Goal: Transaction & Acquisition: Purchase product/service

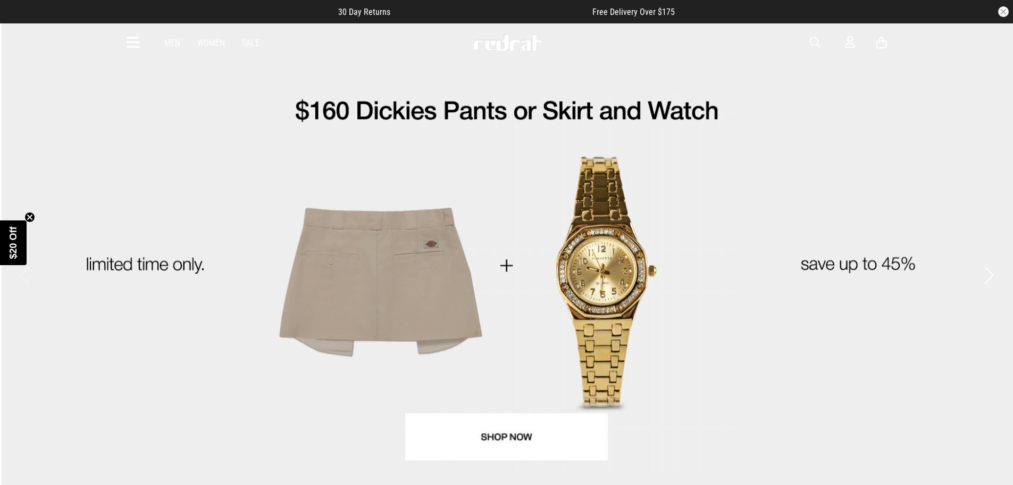
click at [131, 38] on icon at bounding box center [133, 43] width 13 height 18
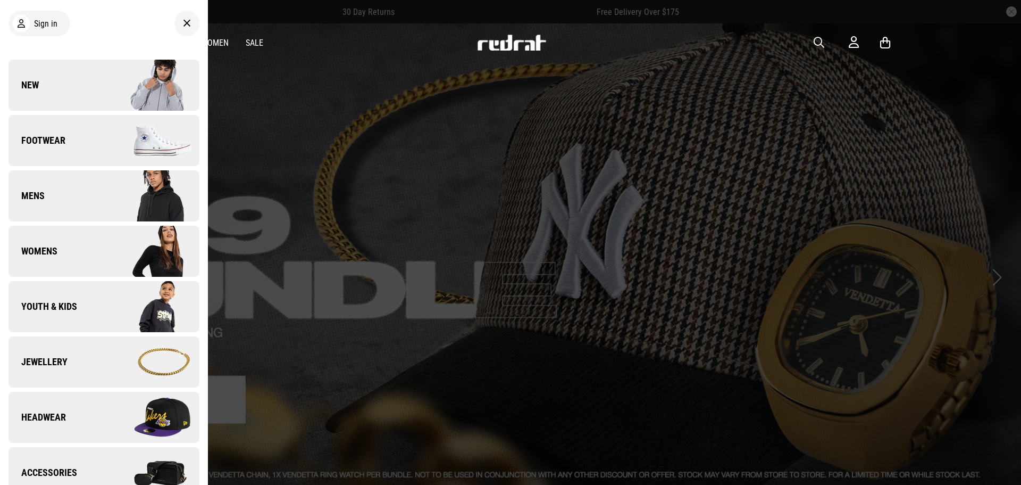
click at [183, 24] on icon at bounding box center [187, 23] width 8 height 13
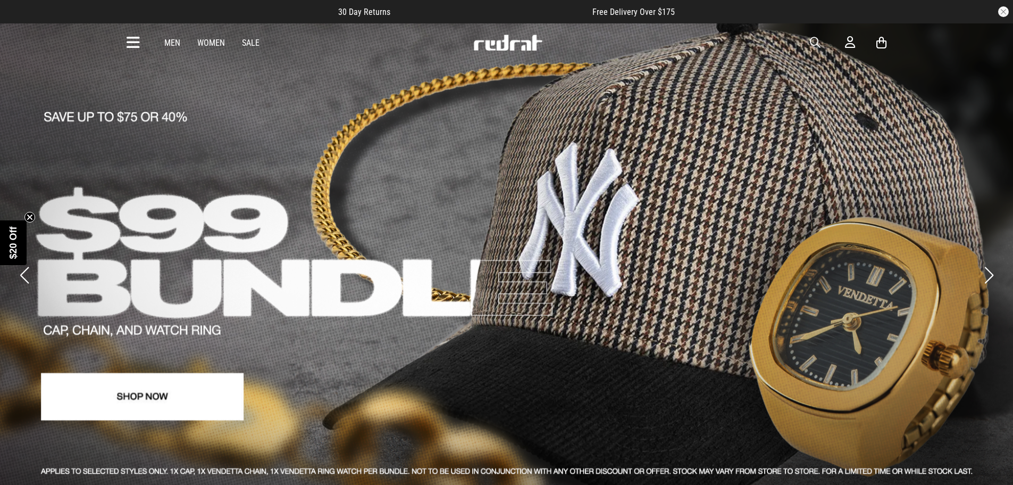
click at [135, 46] on icon at bounding box center [133, 43] width 13 height 18
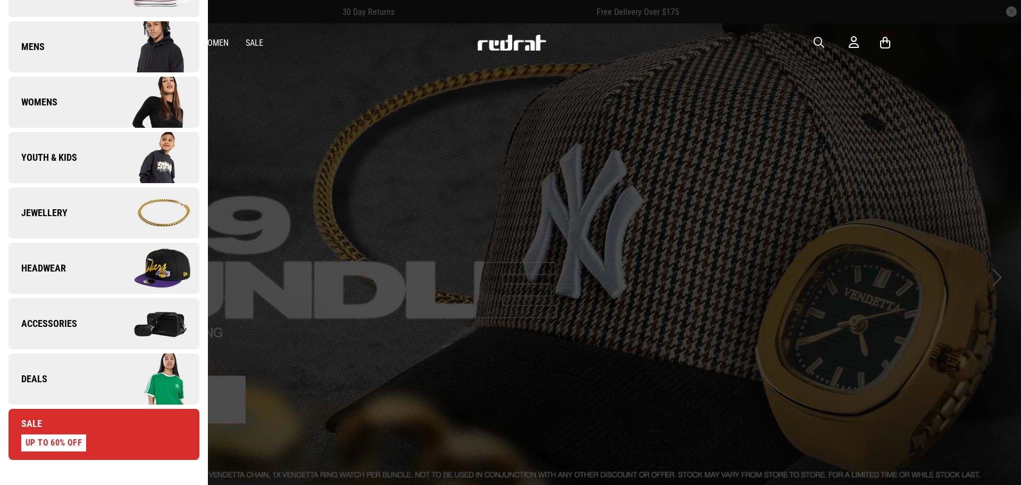
scroll to position [160, 0]
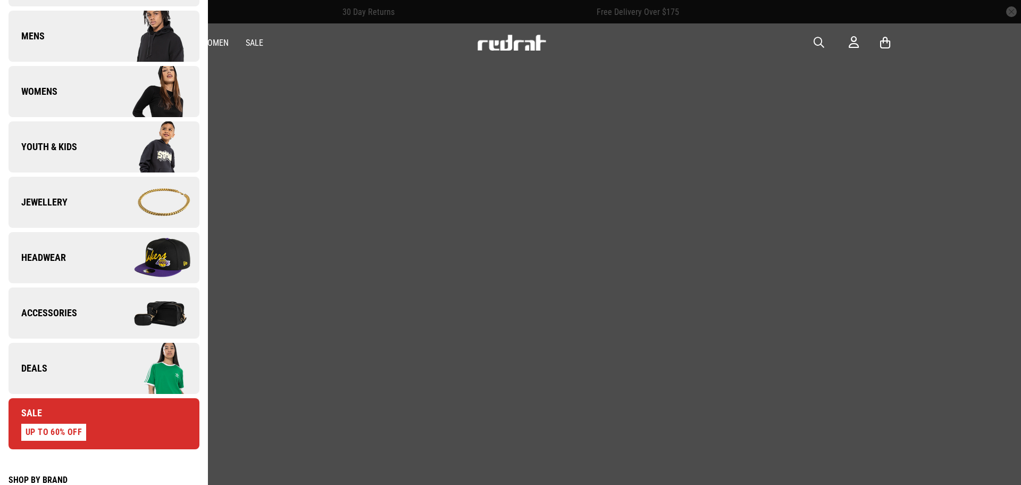
click at [160, 248] on img at bounding box center [151, 257] width 95 height 53
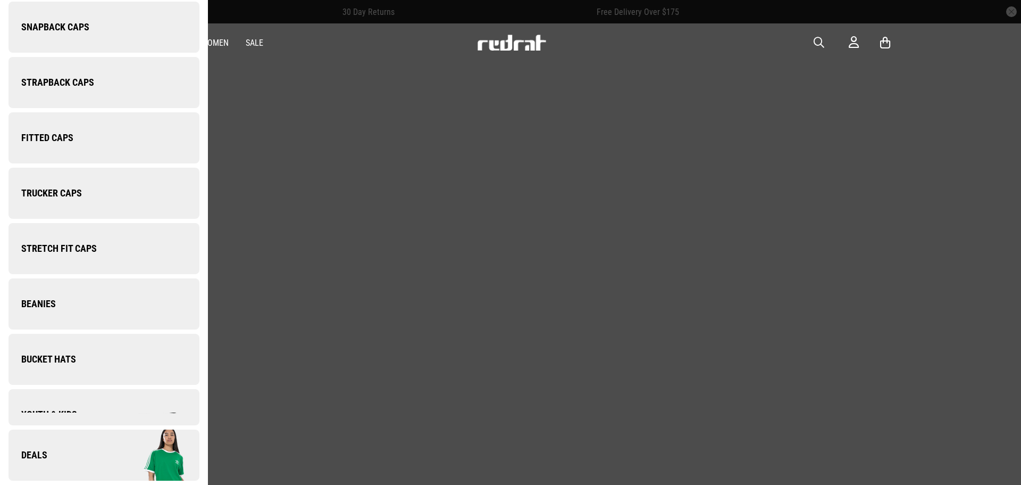
scroll to position [0, 0]
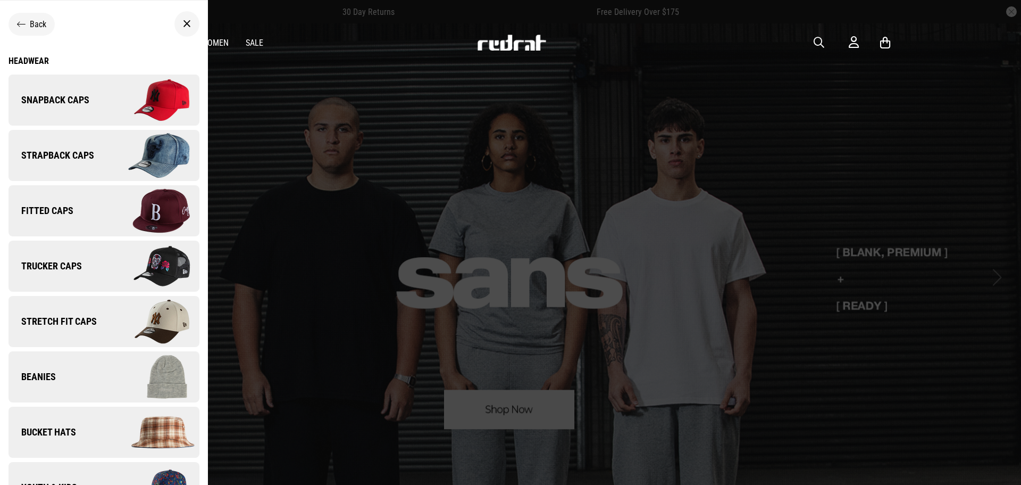
click at [160, 329] on img at bounding box center [151, 321] width 95 height 53
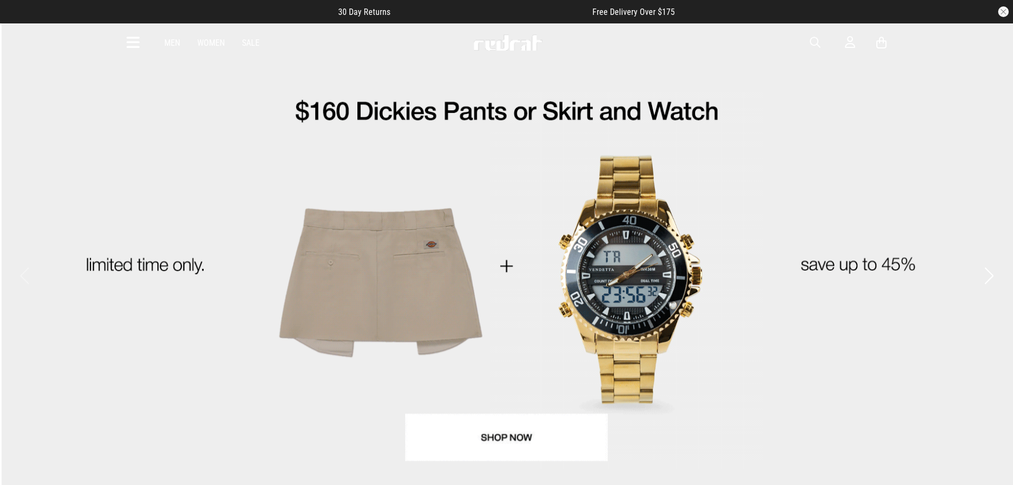
click at [135, 45] on icon at bounding box center [133, 43] width 13 height 18
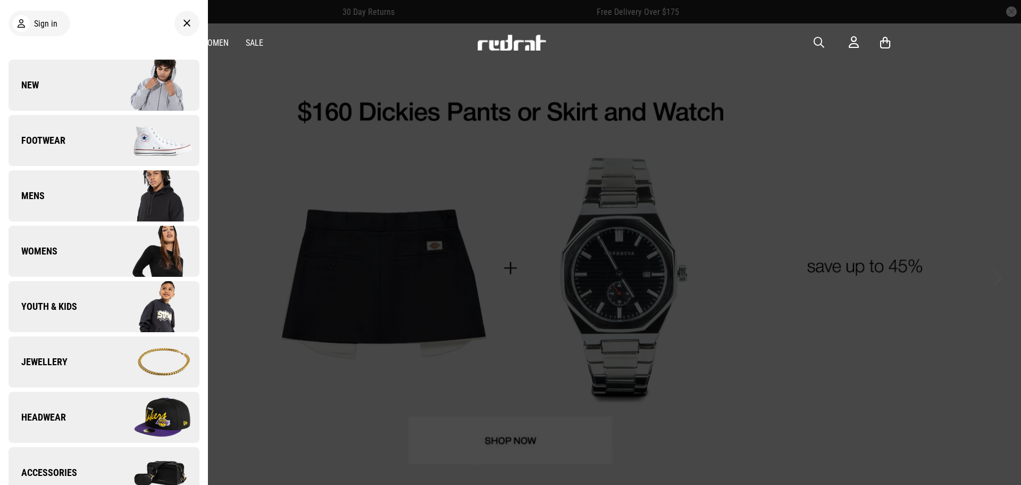
click at [164, 424] on img at bounding box center [151, 416] width 95 height 53
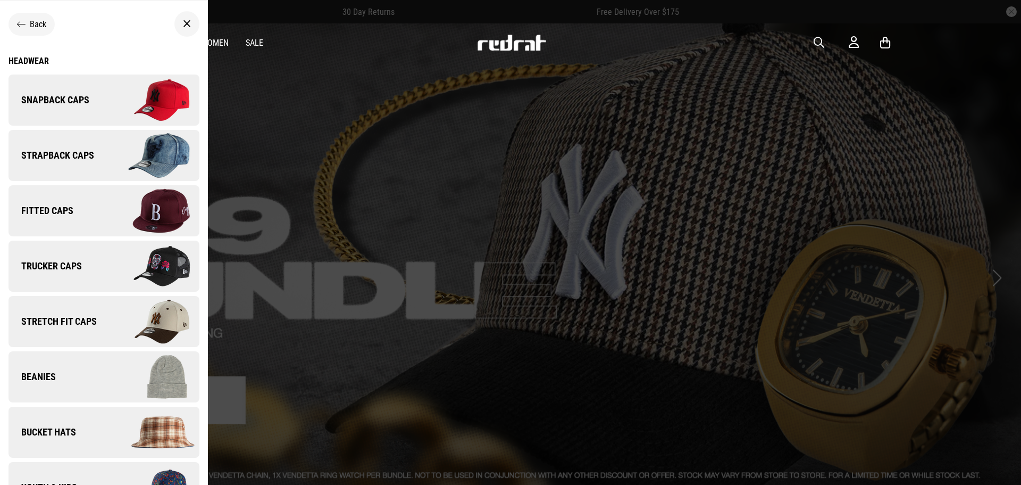
click at [172, 105] on img at bounding box center [151, 99] width 95 height 53
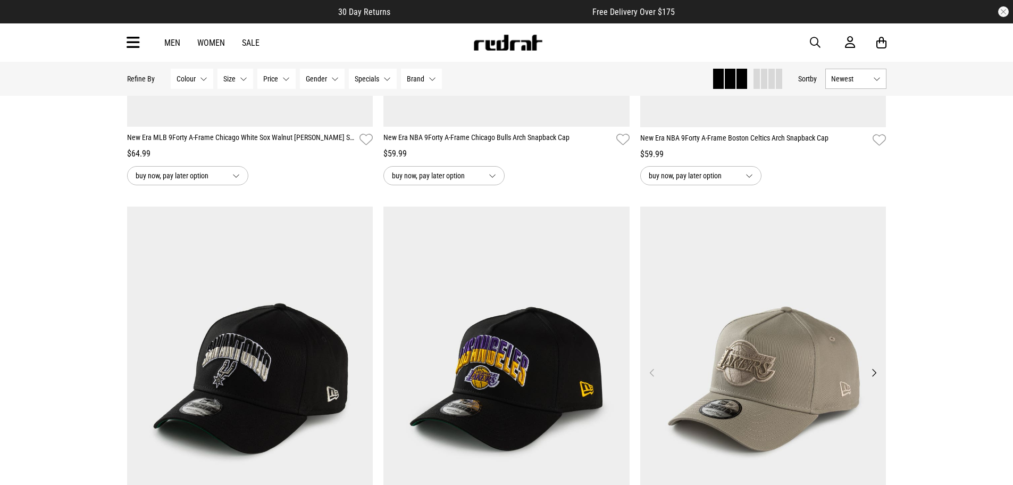
scroll to position [2660, 0]
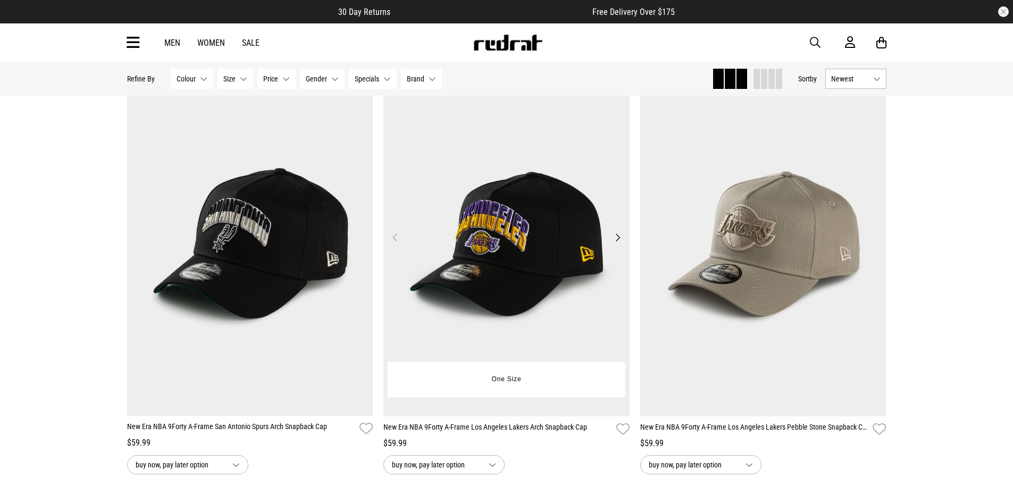
click at [616, 241] on button "Next" at bounding box center [617, 237] width 13 height 13
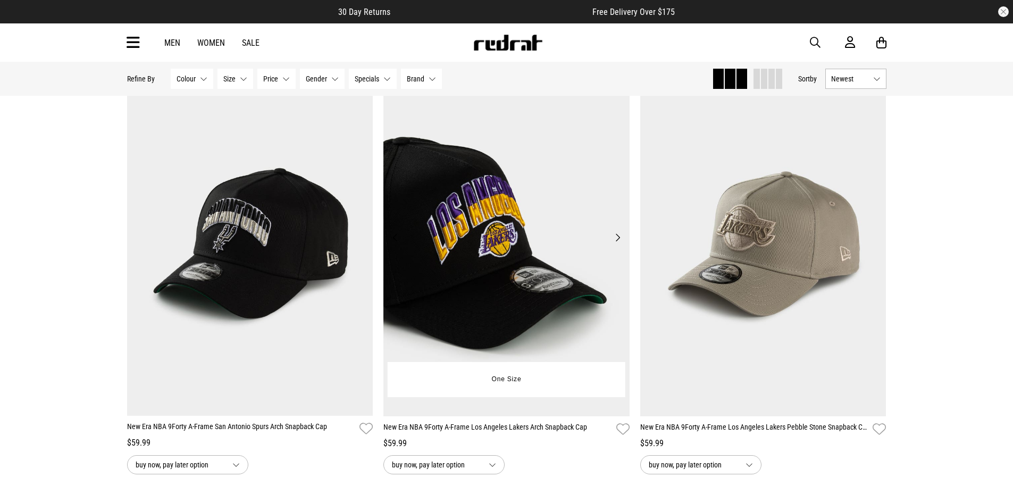
click at [616, 241] on button "Next" at bounding box center [617, 237] width 13 height 13
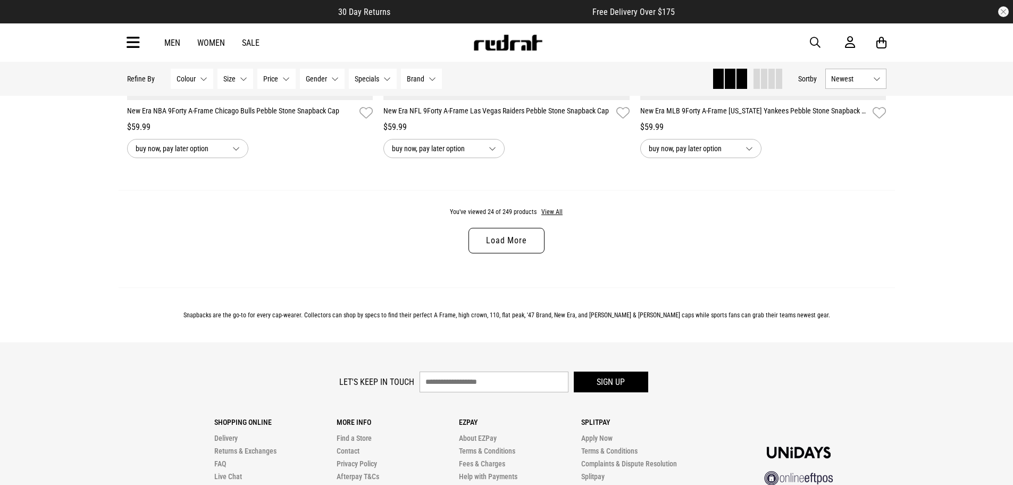
scroll to position [3397, 0]
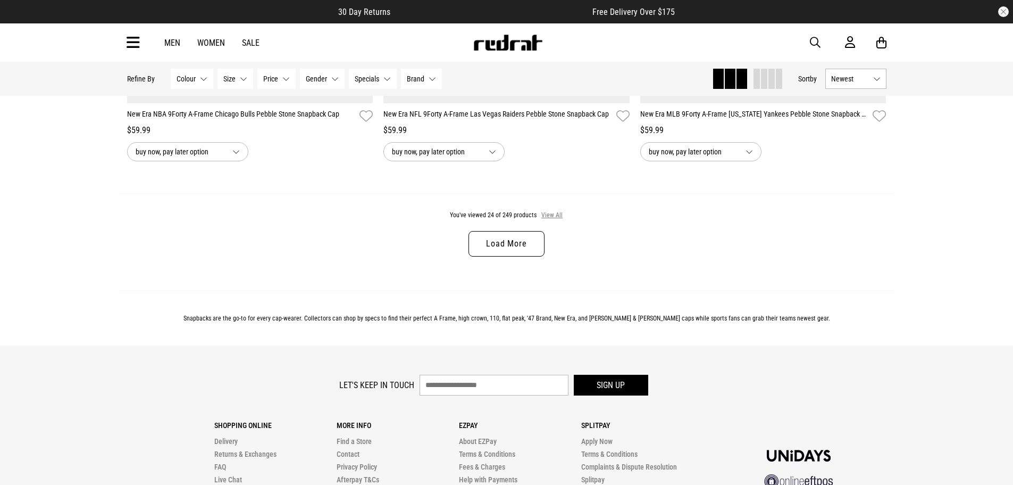
click at [556, 220] on button "View All" at bounding box center [552, 216] width 22 height 10
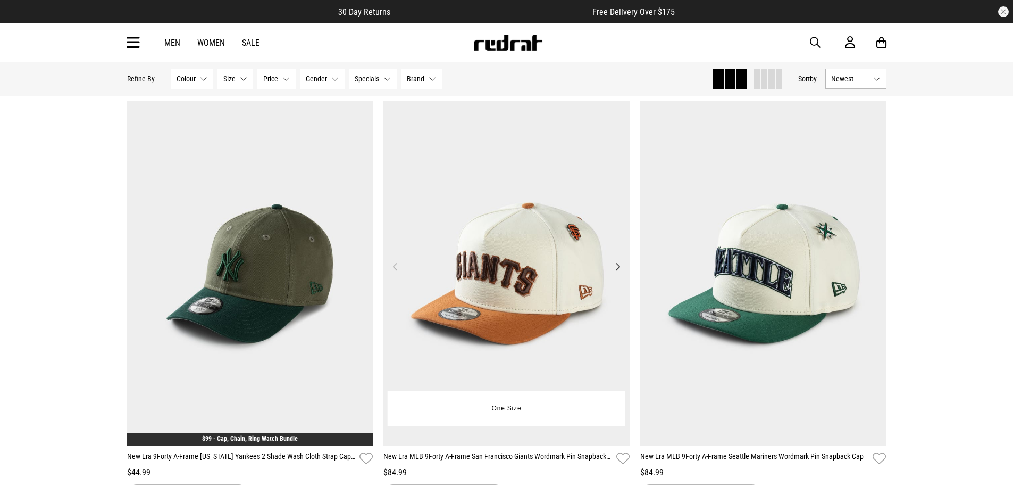
scroll to position [4780, 0]
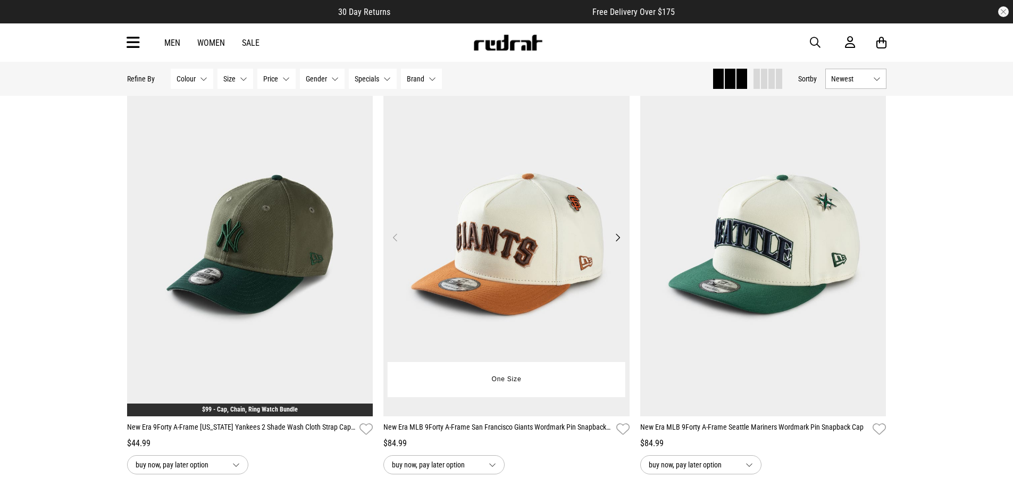
click at [620, 243] on button "Next" at bounding box center [617, 237] width 13 height 13
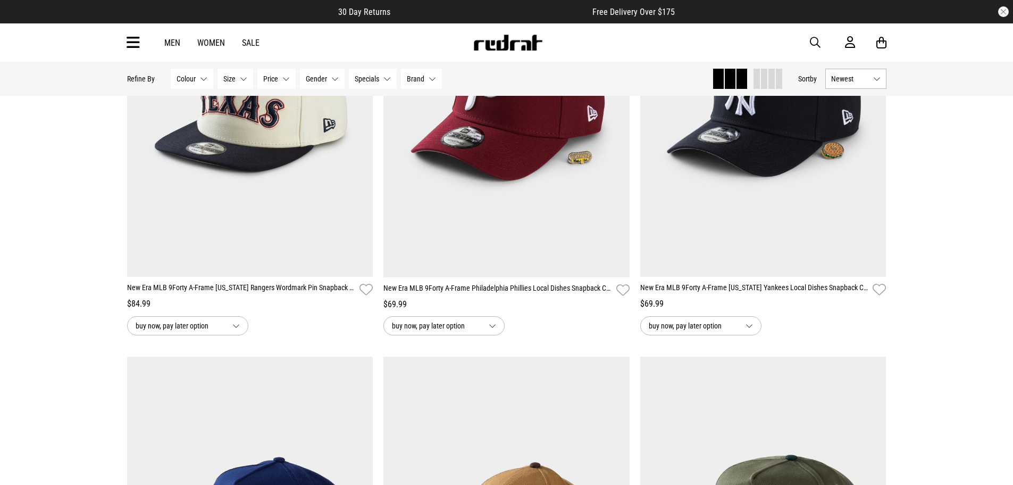
scroll to position [5365, 0]
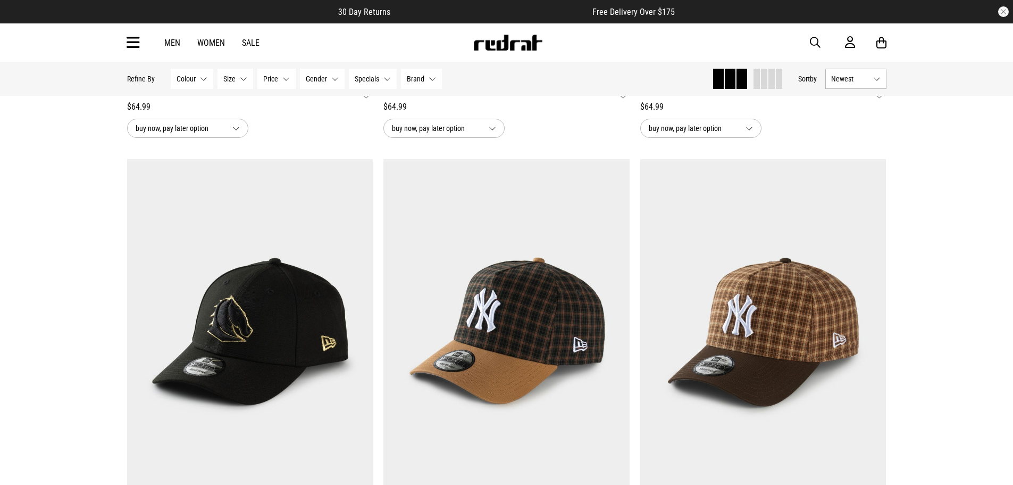
scroll to position [7386, 0]
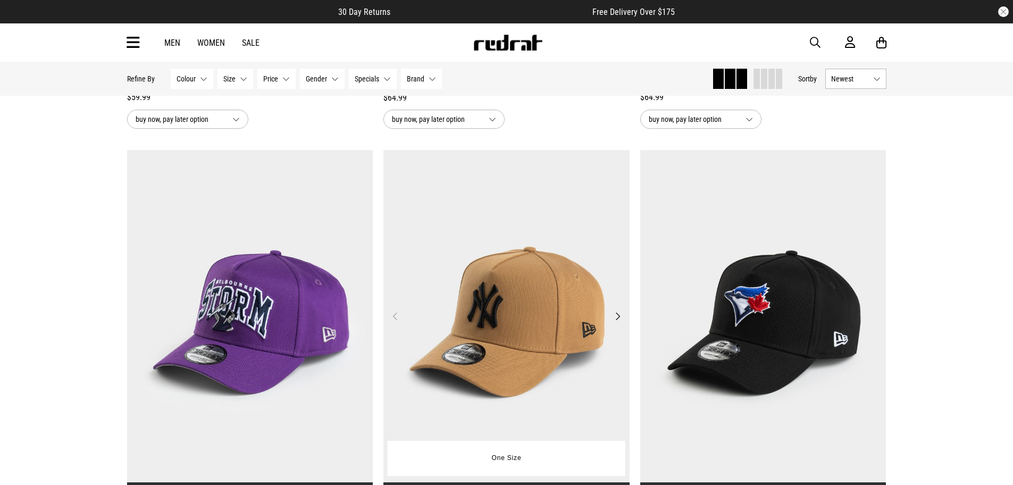
scroll to position [12918, 0]
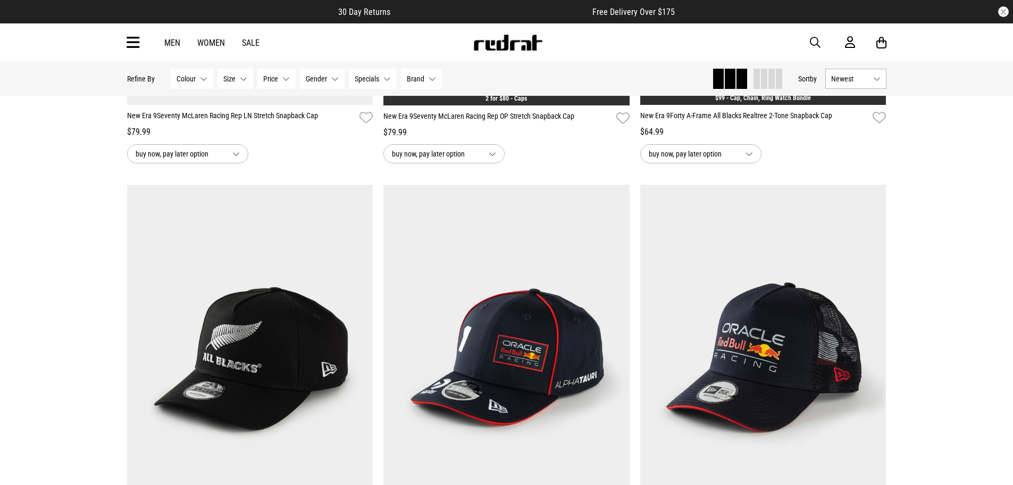
scroll to position [14993, 0]
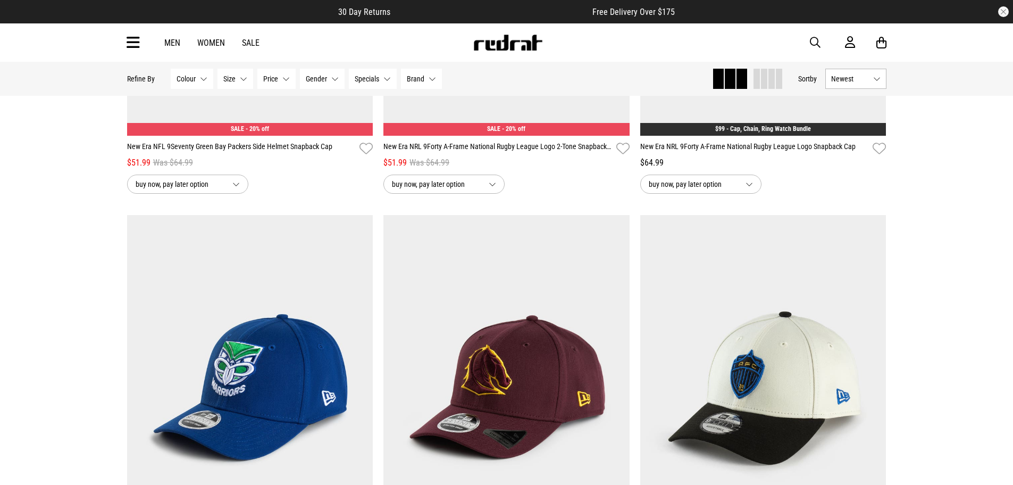
scroll to position [20047, 0]
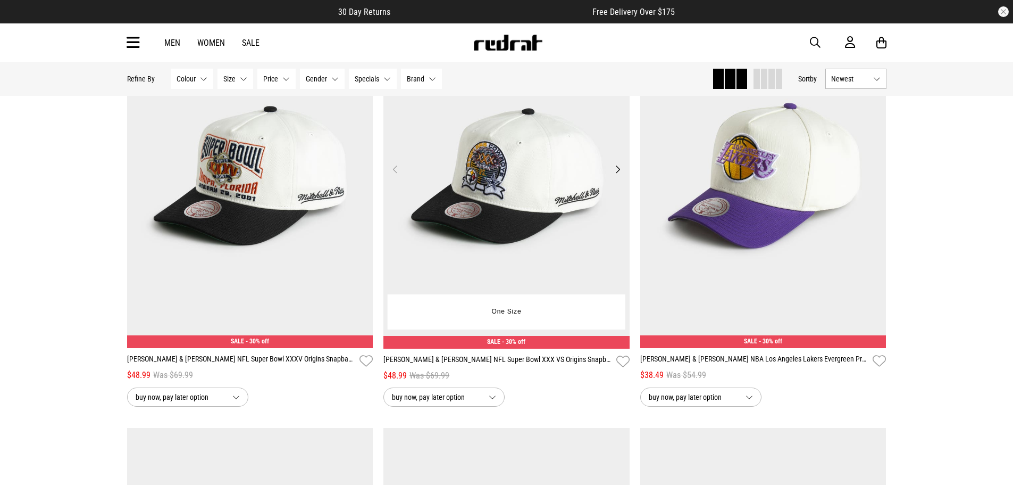
scroll to position [20951, 0]
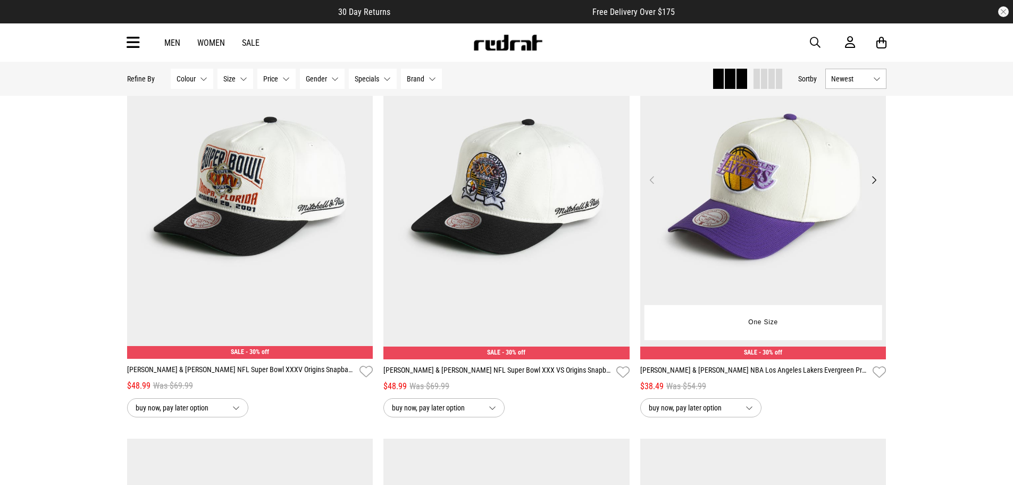
click at [875, 186] on button "Next" at bounding box center [874, 179] width 13 height 13
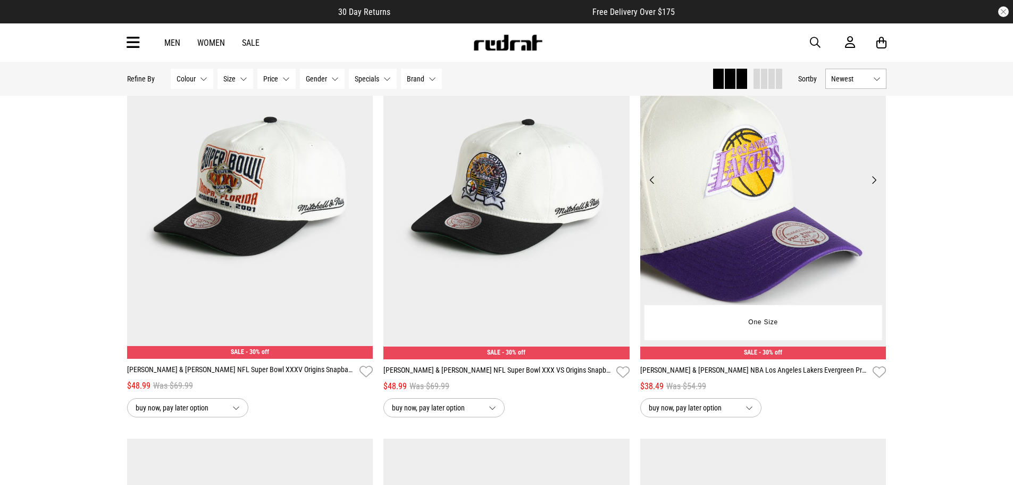
click at [873, 186] on button "Next" at bounding box center [874, 179] width 13 height 13
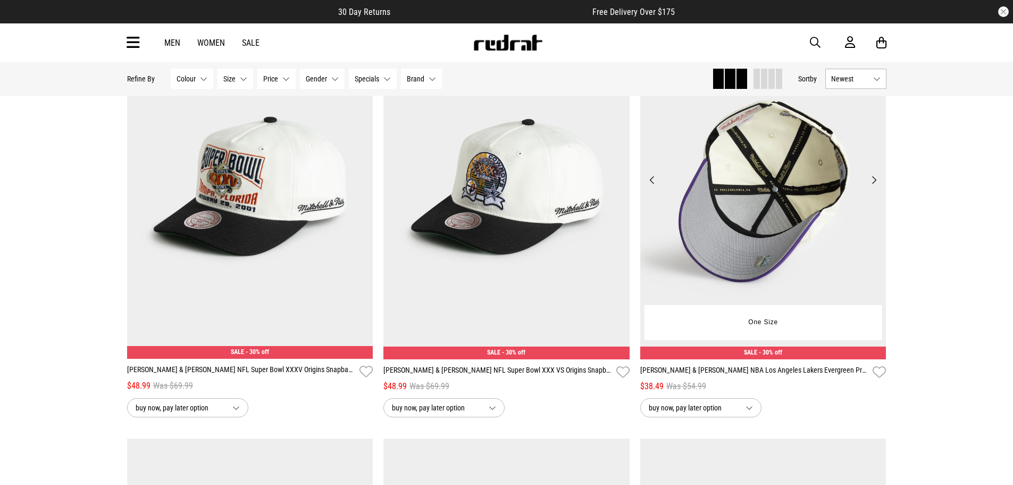
click at [873, 186] on button "Next" at bounding box center [874, 179] width 13 height 13
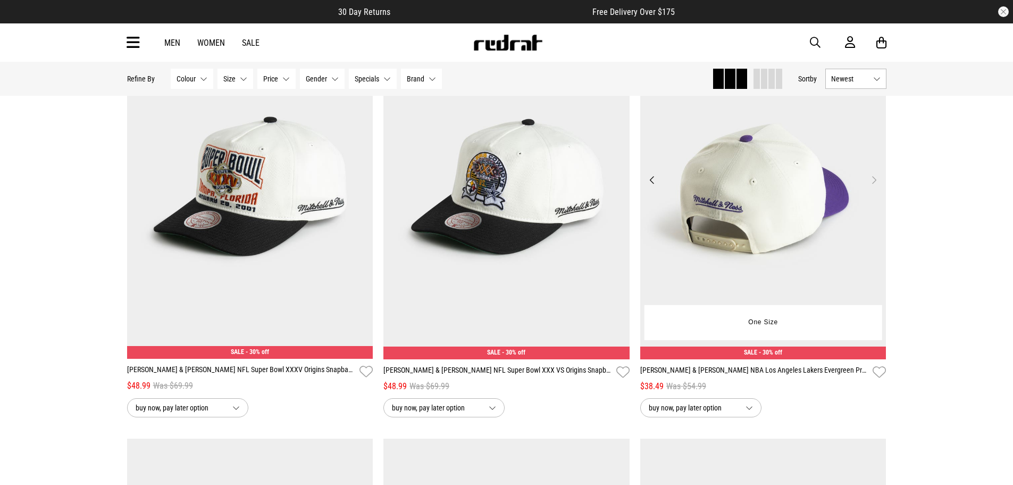
click at [873, 186] on button "Next" at bounding box center [874, 179] width 13 height 13
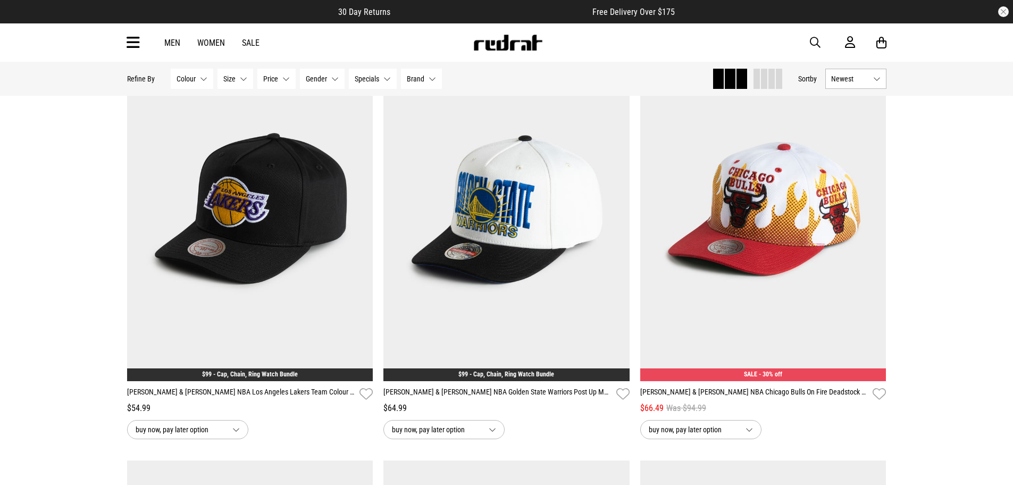
scroll to position [22228, 0]
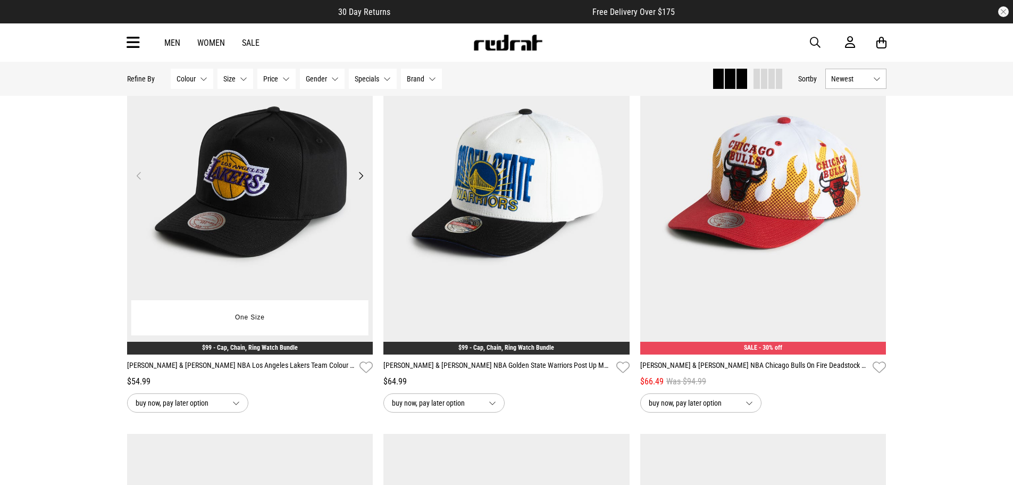
click at [361, 182] on button "Next" at bounding box center [360, 175] width 13 height 13
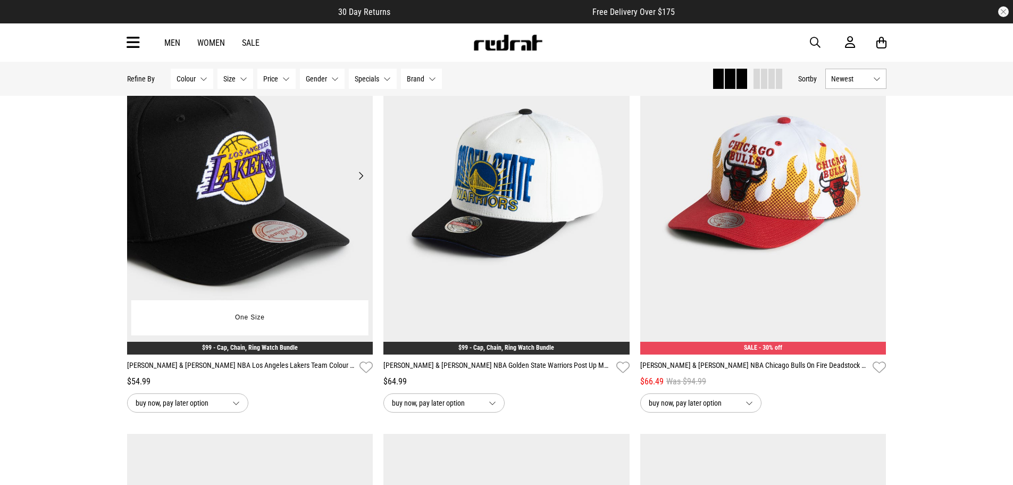
click at [361, 182] on button "Next" at bounding box center [360, 175] width 13 height 13
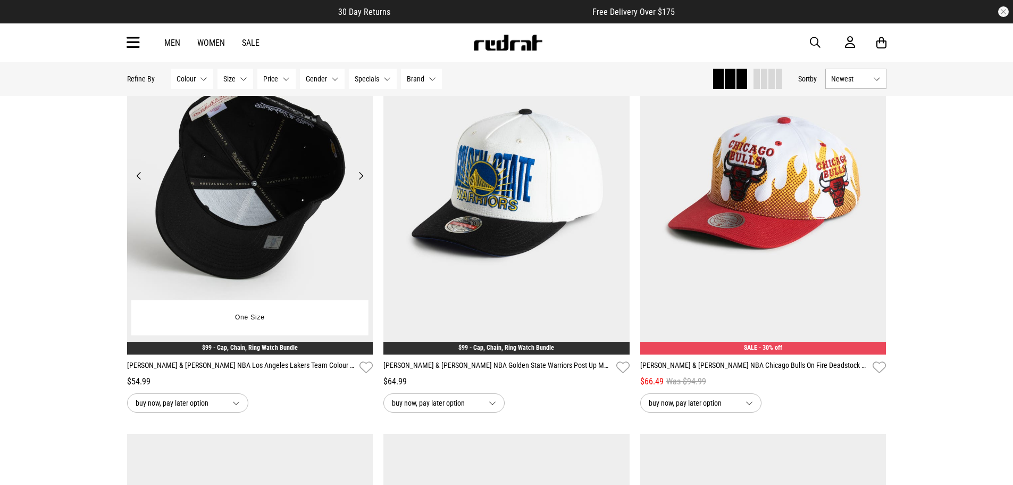
click at [361, 182] on button "Next" at bounding box center [360, 175] width 13 height 13
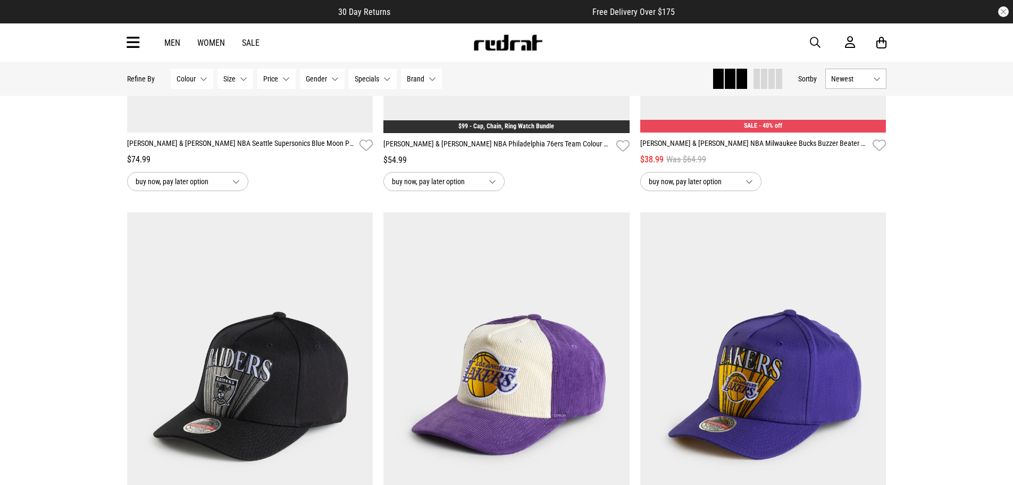
scroll to position [23504, 0]
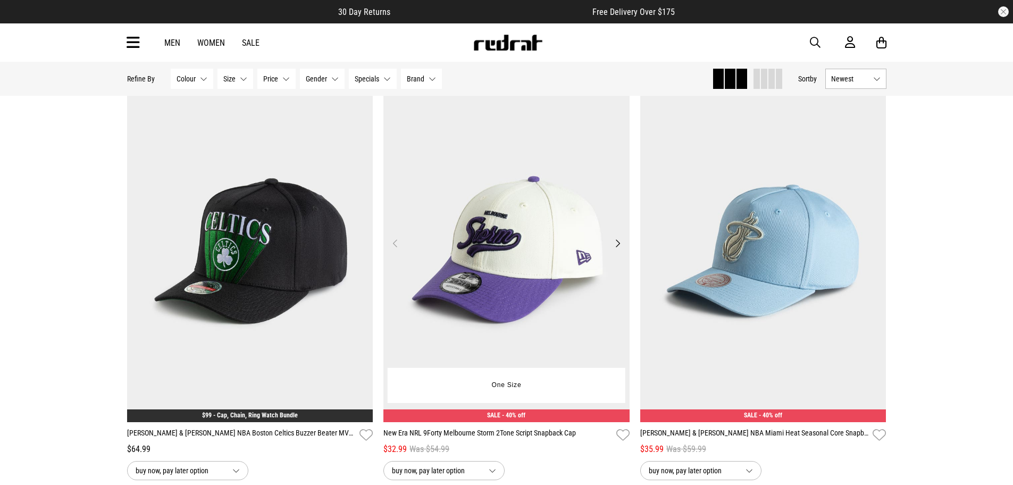
scroll to position [24302, 0]
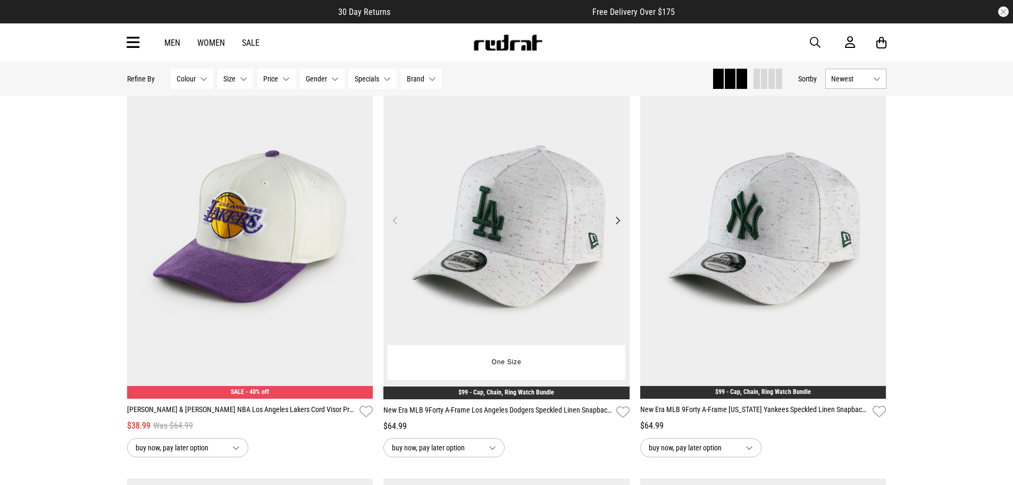
scroll to position [28079, 0]
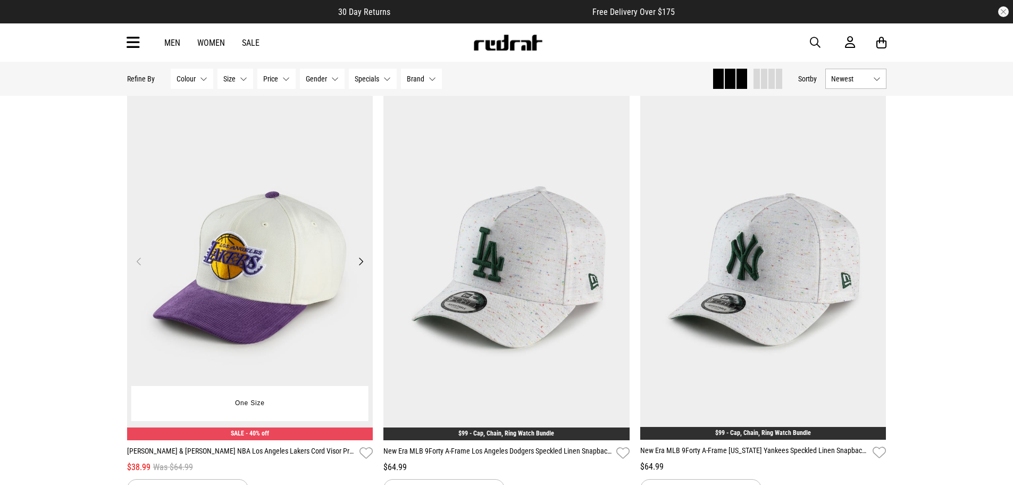
click at [364, 268] on button "Next" at bounding box center [360, 261] width 13 height 13
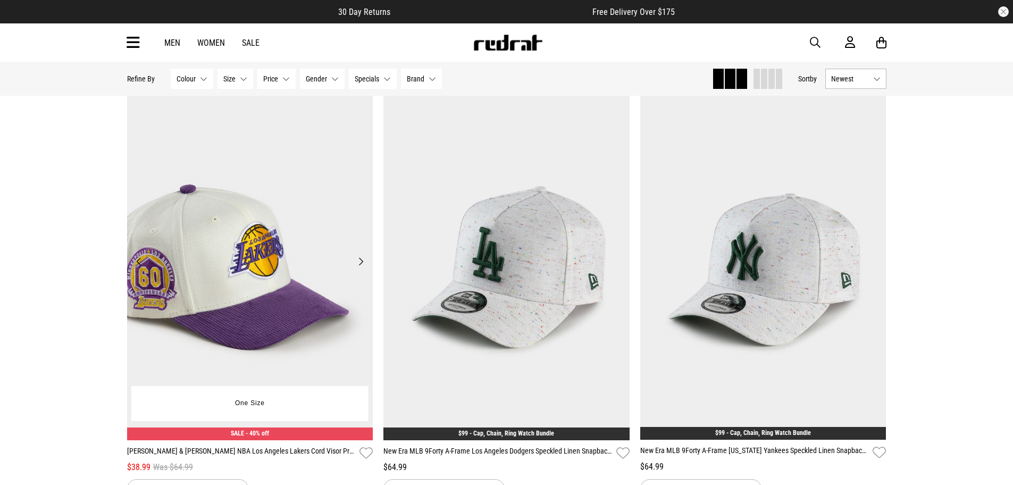
click at [364, 268] on button "Next" at bounding box center [360, 261] width 13 height 13
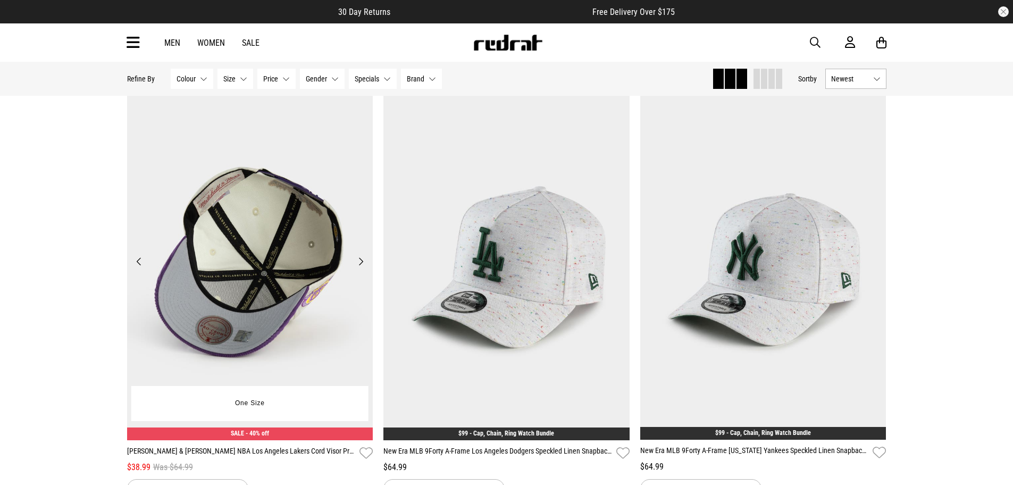
click at [364, 268] on button "Next" at bounding box center [360, 261] width 13 height 13
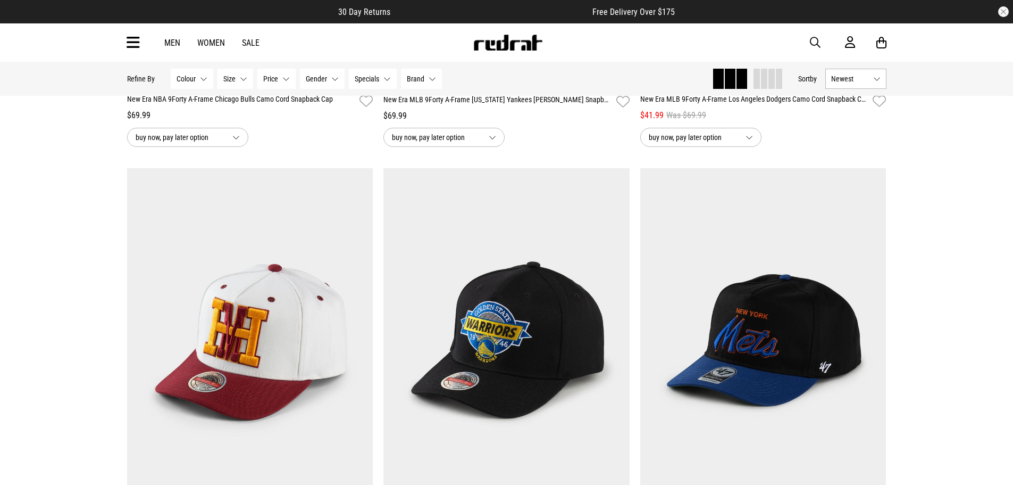
scroll to position [30260, 0]
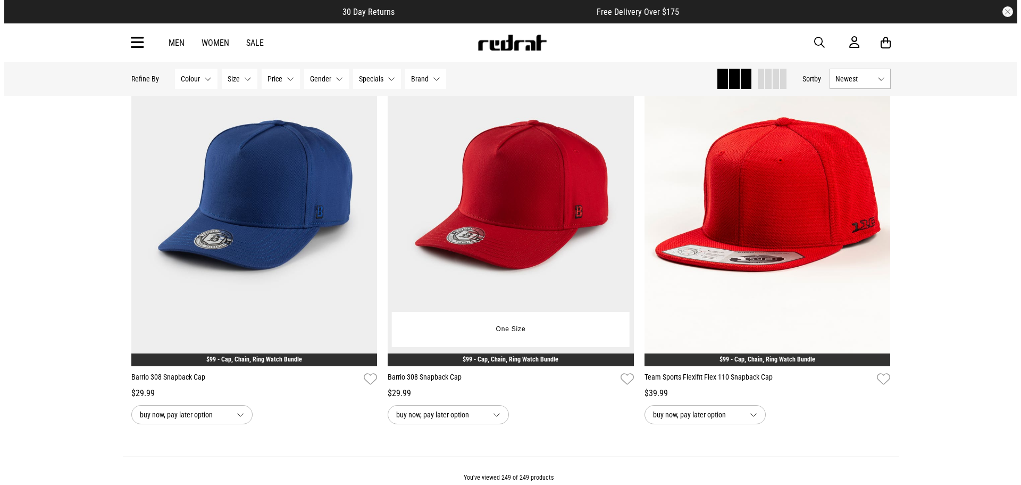
scroll to position [34937, 0]
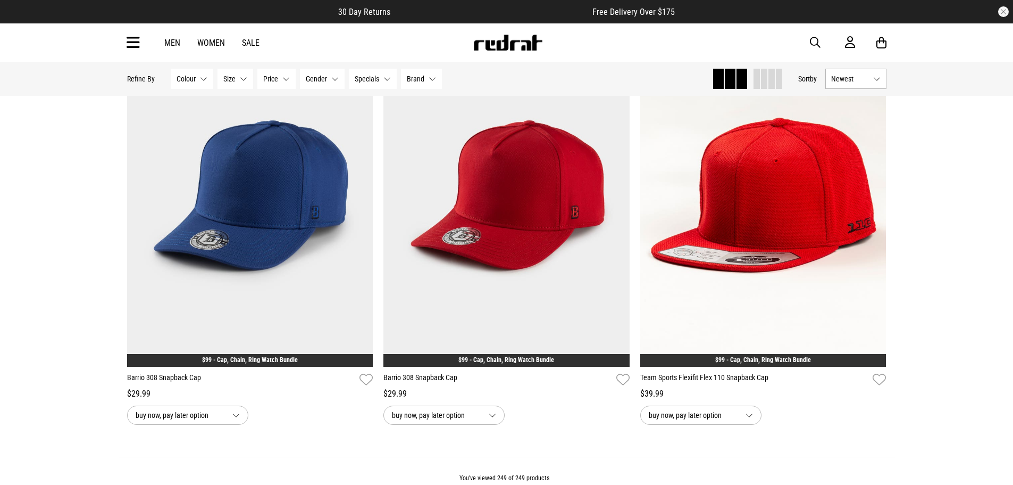
click at [131, 41] on icon at bounding box center [133, 43] width 13 height 18
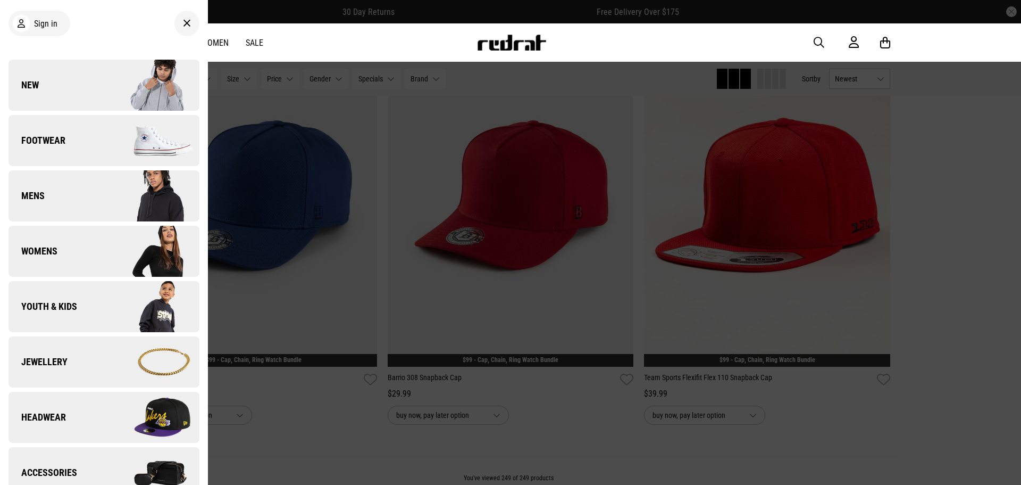
click at [58, 411] on span "Headwear" at bounding box center [37, 417] width 57 height 13
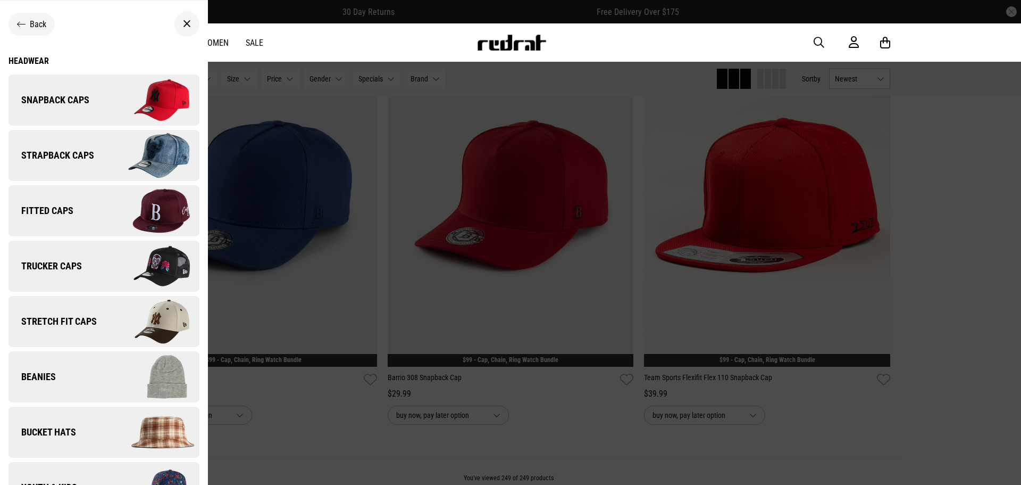
click at [148, 275] on img at bounding box center [151, 265] width 95 height 53
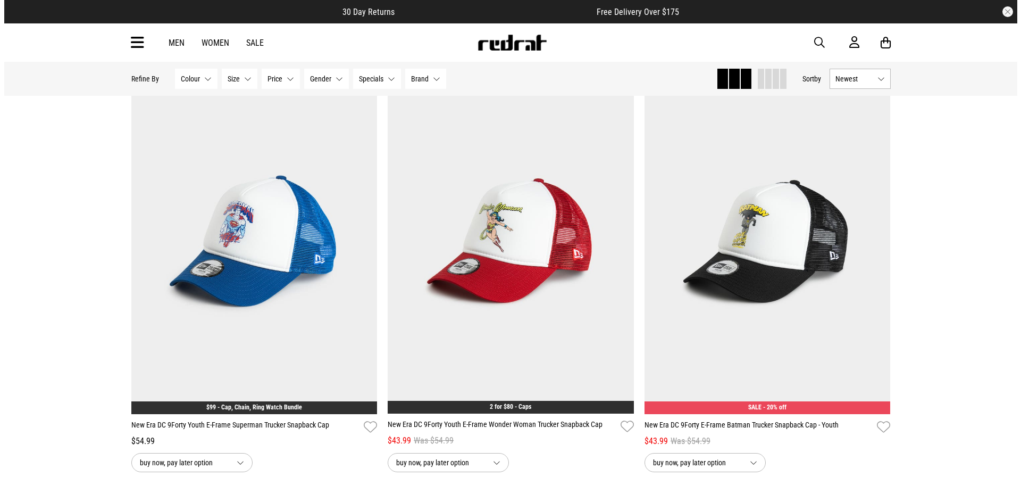
scroll to position [958, 0]
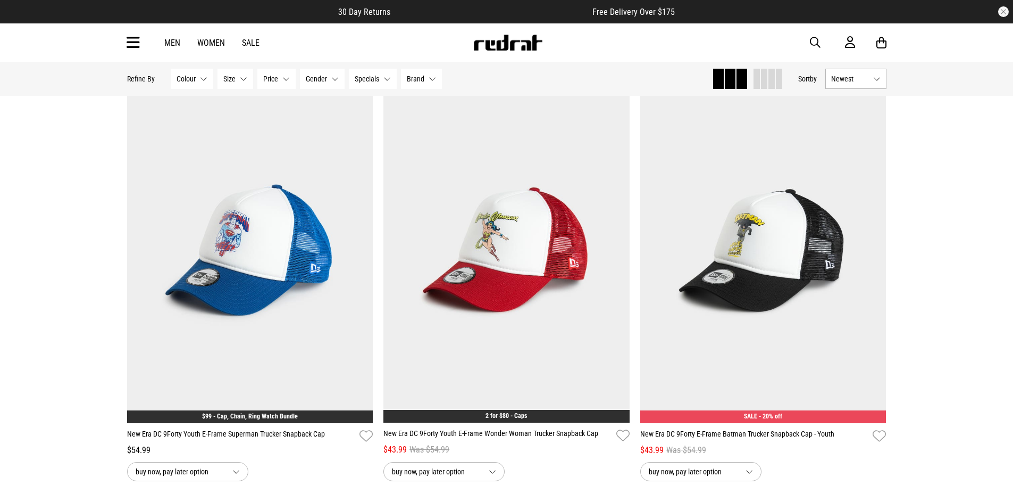
click at [134, 40] on icon at bounding box center [133, 43] width 13 height 18
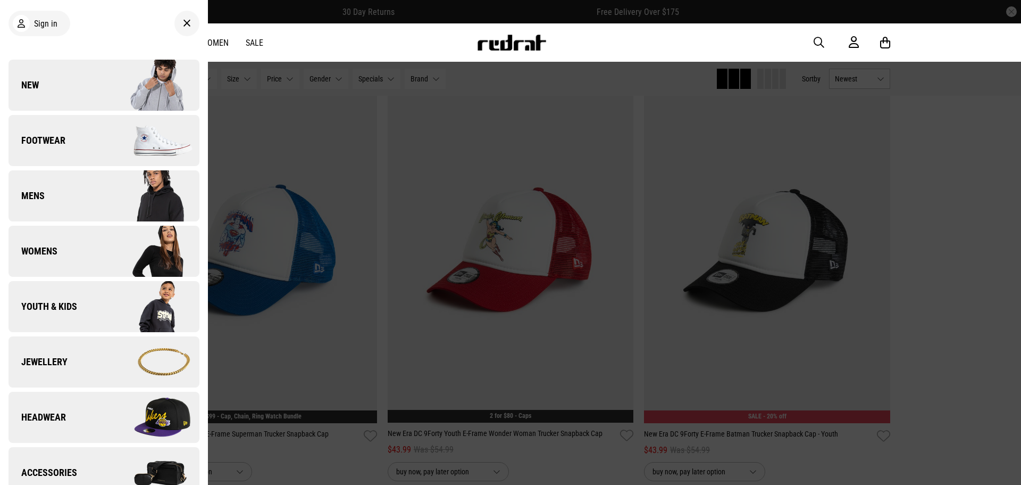
click at [106, 410] on img at bounding box center [151, 416] width 95 height 53
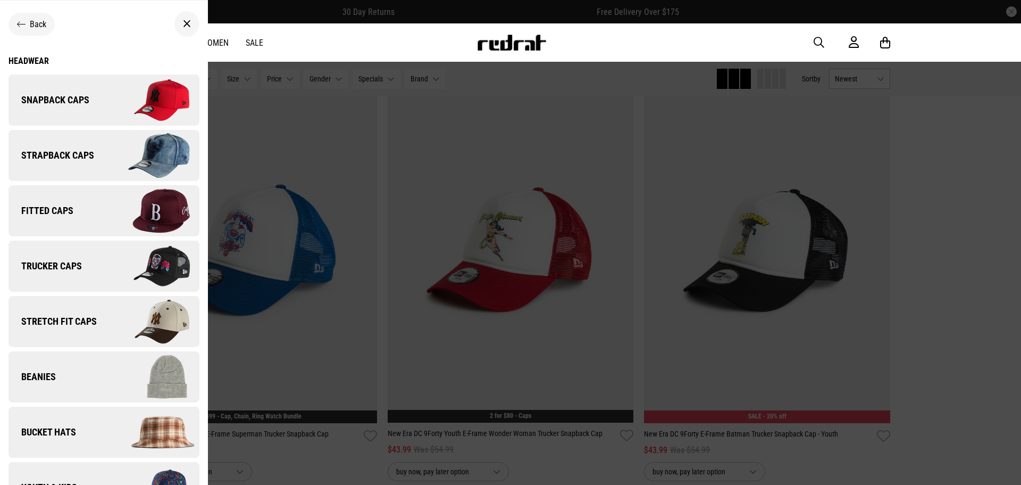
click at [153, 208] on img at bounding box center [151, 210] width 95 height 53
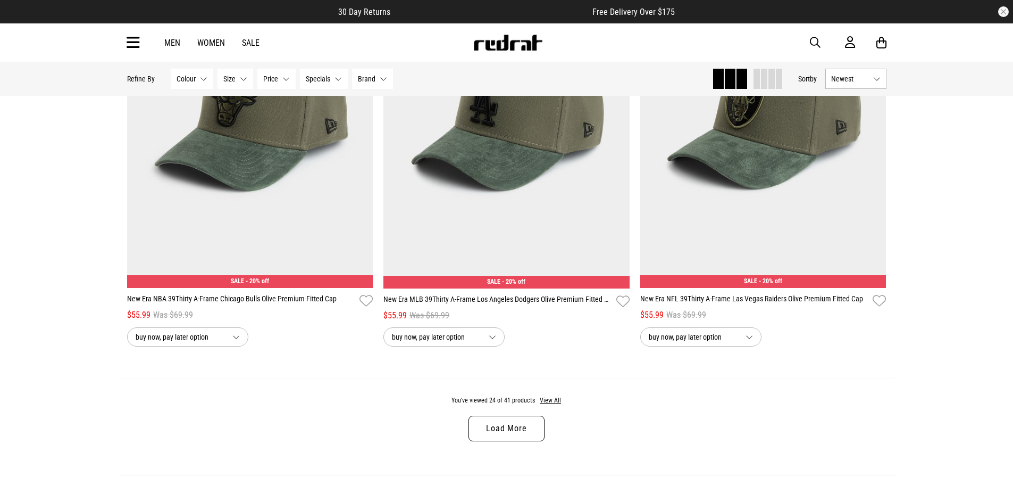
scroll to position [3245, 0]
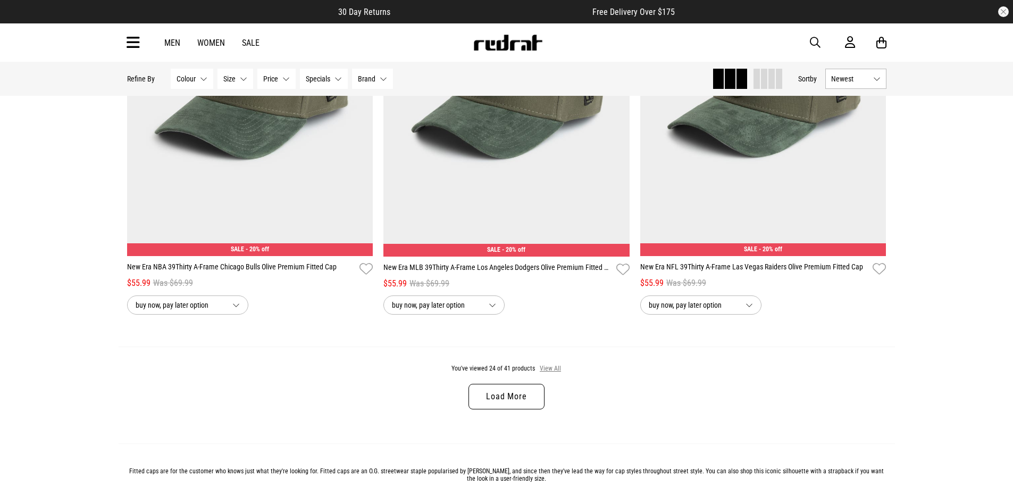
click at [553, 373] on button "View All" at bounding box center [550, 369] width 22 height 10
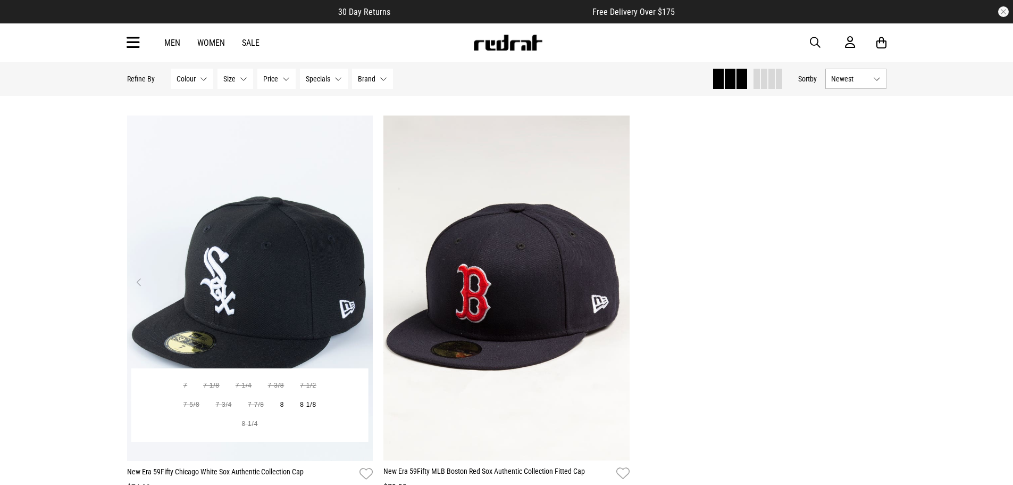
scroll to position [5745, 0]
